Goal: Transaction & Acquisition: Purchase product/service

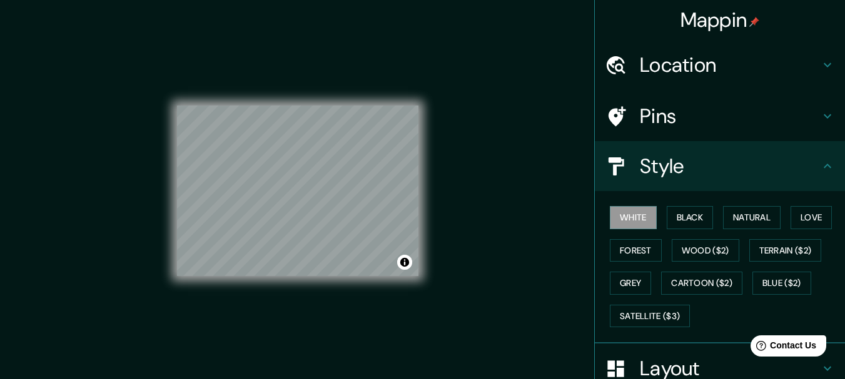
click at [656, 218] on div "White Black Natural Love Forest Wood ($2) Terrain ($2) Grey Cartoon ($2) Blue (…" at bounding box center [725, 266] width 240 height 131
click at [675, 220] on button "Black" at bounding box center [689, 217] width 47 height 23
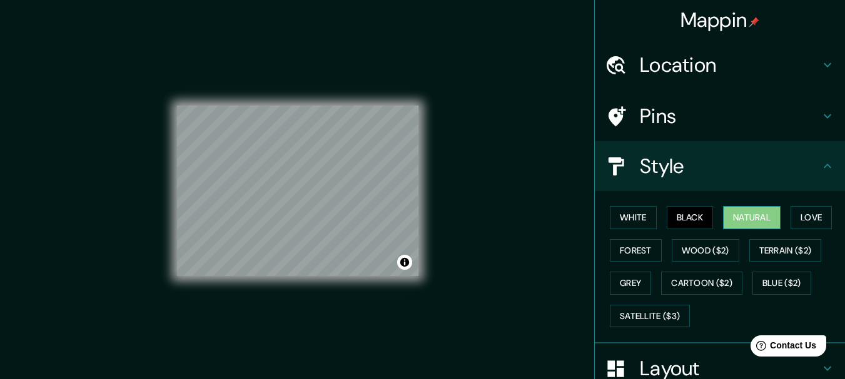
click at [733, 214] on button "Natural" at bounding box center [752, 217] width 58 height 23
click at [795, 218] on button "Love" at bounding box center [810, 217] width 41 height 23
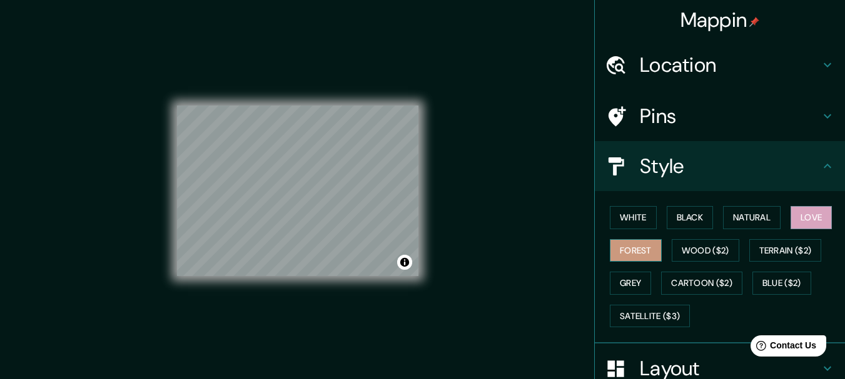
click at [623, 243] on button "Forest" at bounding box center [636, 250] width 52 height 23
click at [702, 246] on button "Wood ($2)" at bounding box center [705, 250] width 68 height 23
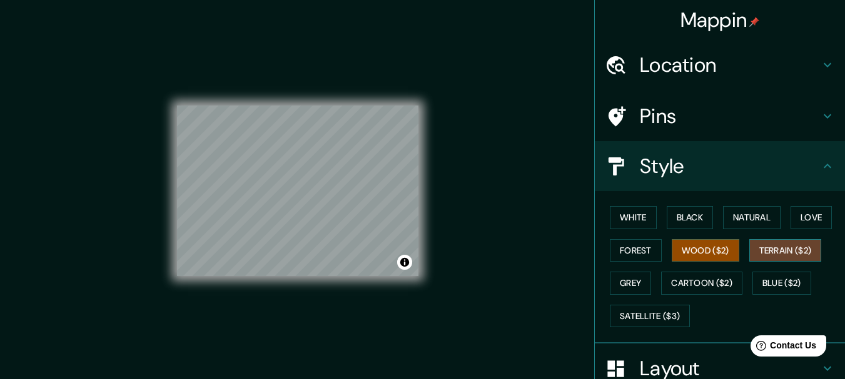
click at [756, 248] on button "Terrain ($2)" at bounding box center [785, 250] width 73 height 23
click at [635, 284] on button "Grey" at bounding box center [630, 283] width 41 height 23
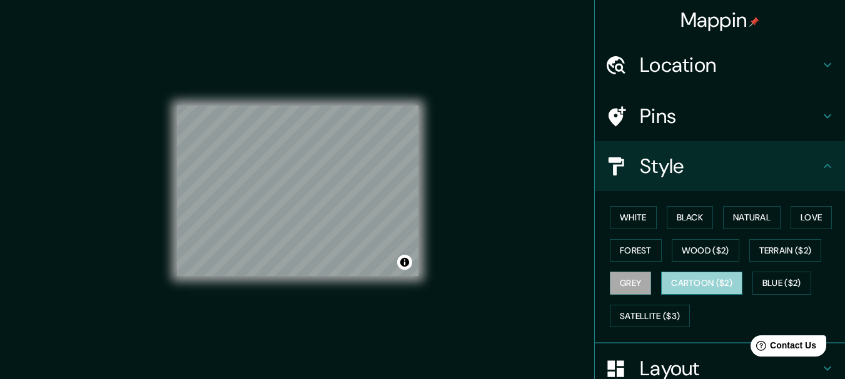
click at [688, 280] on button "Cartoon ($2)" at bounding box center [701, 283] width 81 height 23
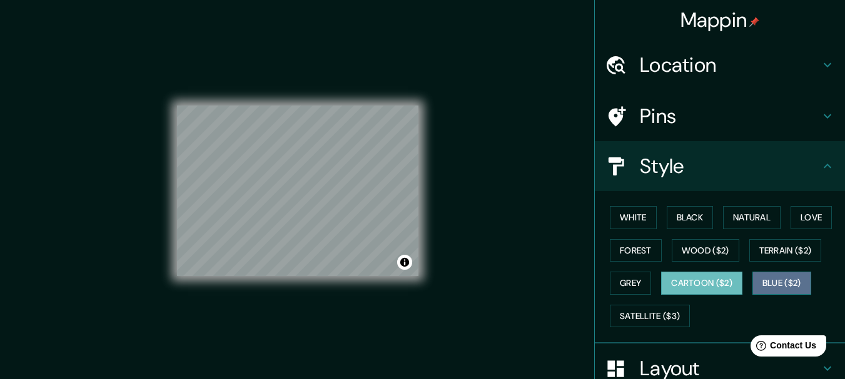
click at [778, 286] on button "Blue ($2)" at bounding box center [781, 283] width 59 height 23
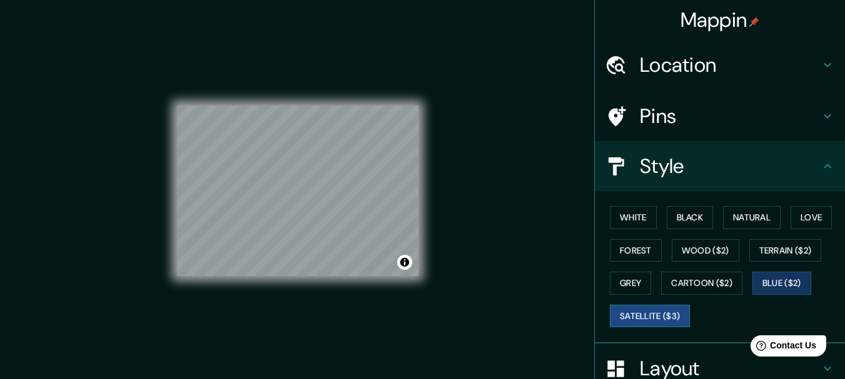
click at [645, 311] on button "Satellite ($3)" at bounding box center [650, 316] width 80 height 23
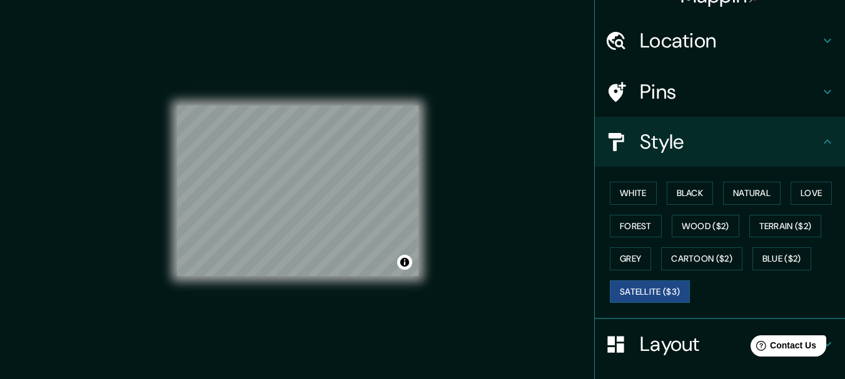
scroll to position [63, 0]
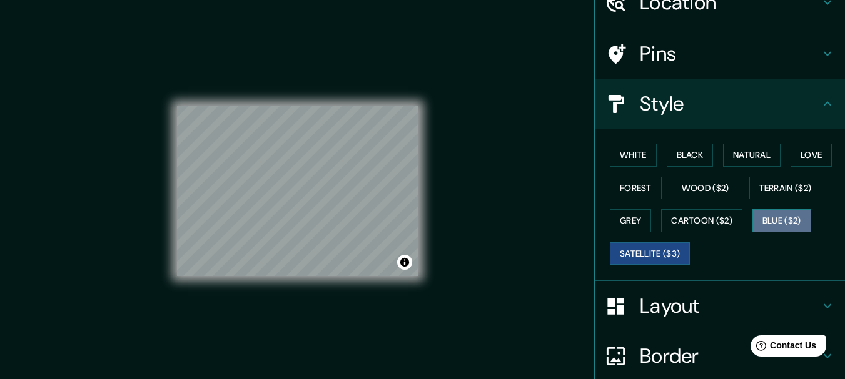
click at [768, 217] on button "Blue ($2)" at bounding box center [781, 220] width 59 height 23
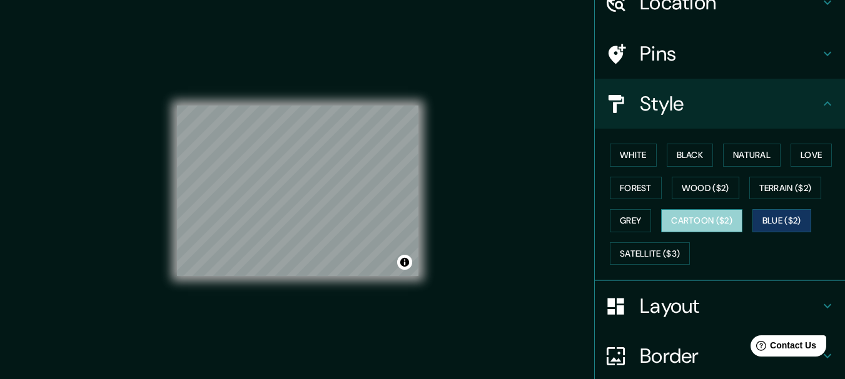
click at [691, 218] on button "Cartoon ($2)" at bounding box center [701, 220] width 81 height 23
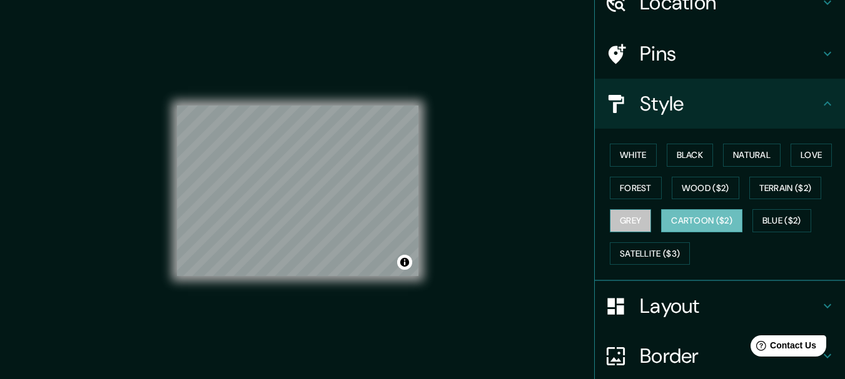
click at [643, 222] on button "Grey" at bounding box center [630, 220] width 41 height 23
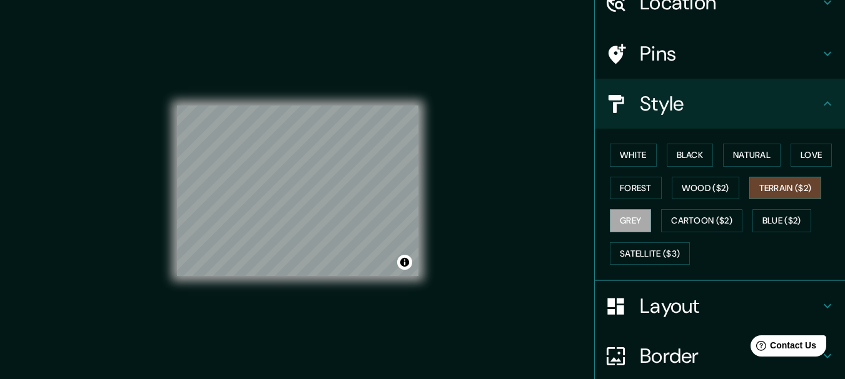
click at [759, 192] on button "Terrain ($2)" at bounding box center [785, 188] width 73 height 23
click at [700, 187] on button "Wood ($2)" at bounding box center [705, 188] width 68 height 23
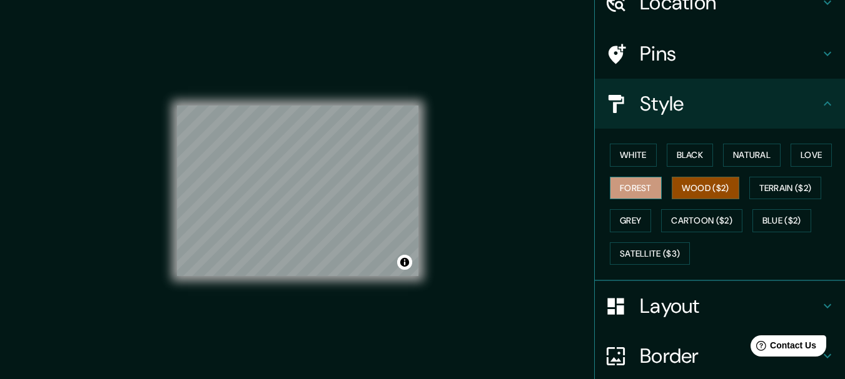
click at [614, 189] on button "Forest" at bounding box center [636, 188] width 52 height 23
